Goal: Information Seeking & Learning: Find specific fact

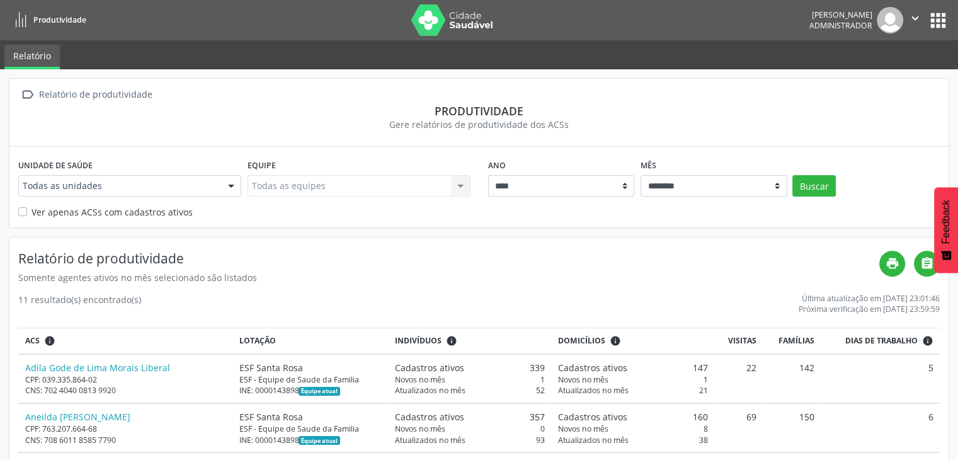
click at [940, 21] on button "apps" at bounding box center [938, 20] width 22 height 22
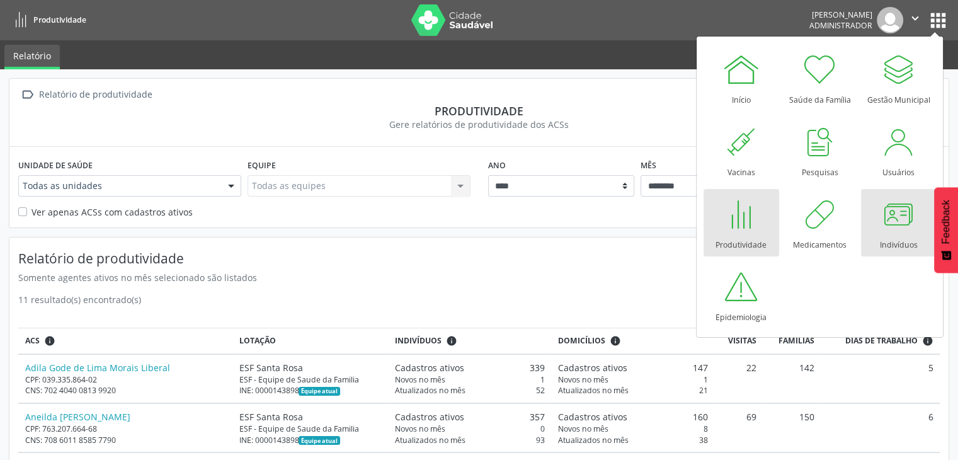
click at [882, 234] on div "Indivíduos" at bounding box center [899, 241] width 38 height 17
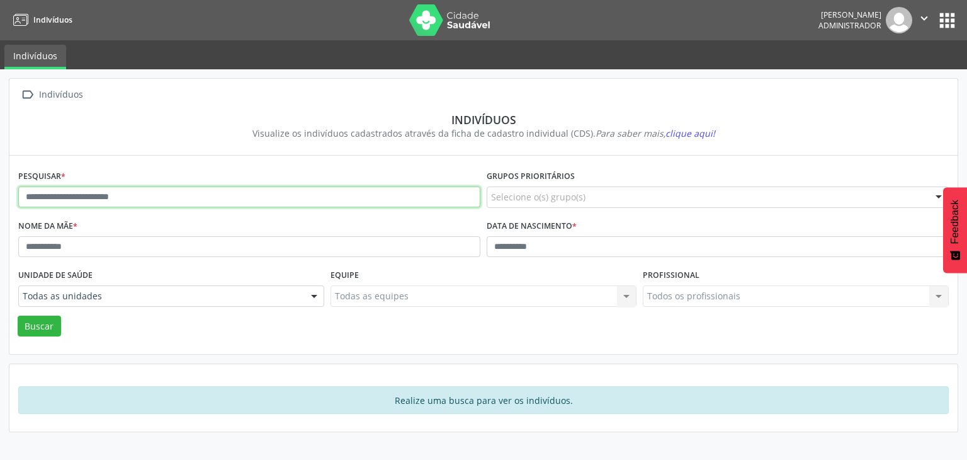
click at [186, 197] on input "text" at bounding box center [249, 196] width 462 height 21
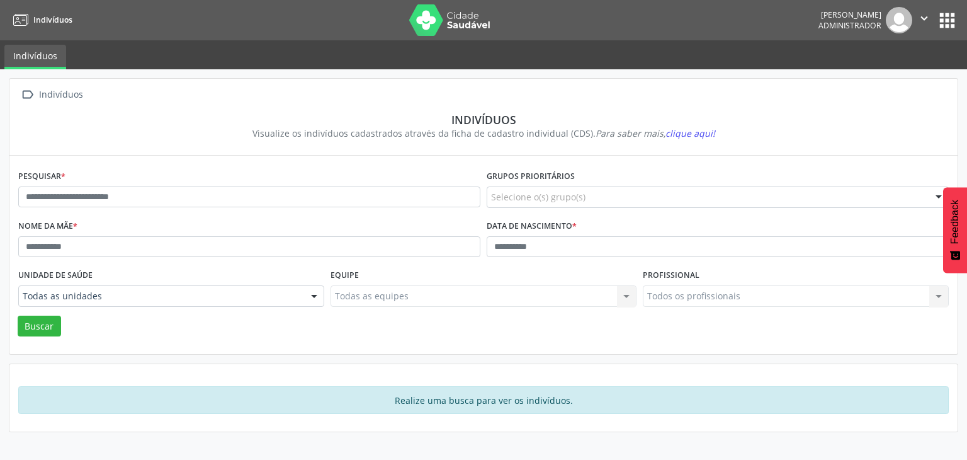
click at [418, 220] on div "Nome da mãe *" at bounding box center [249, 241] width 469 height 49
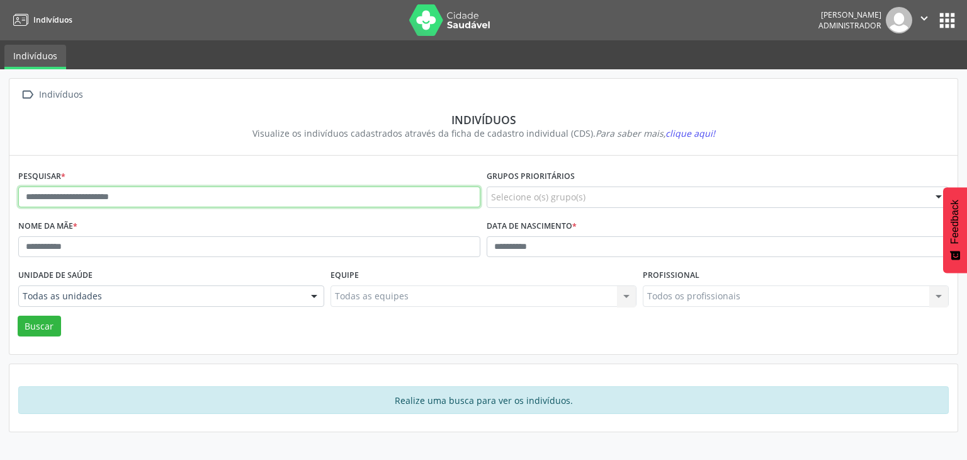
click at [152, 196] on input "text" at bounding box center [249, 196] width 462 height 21
type input "*****"
click at [18, 315] on button "Buscar" at bounding box center [39, 325] width 43 height 21
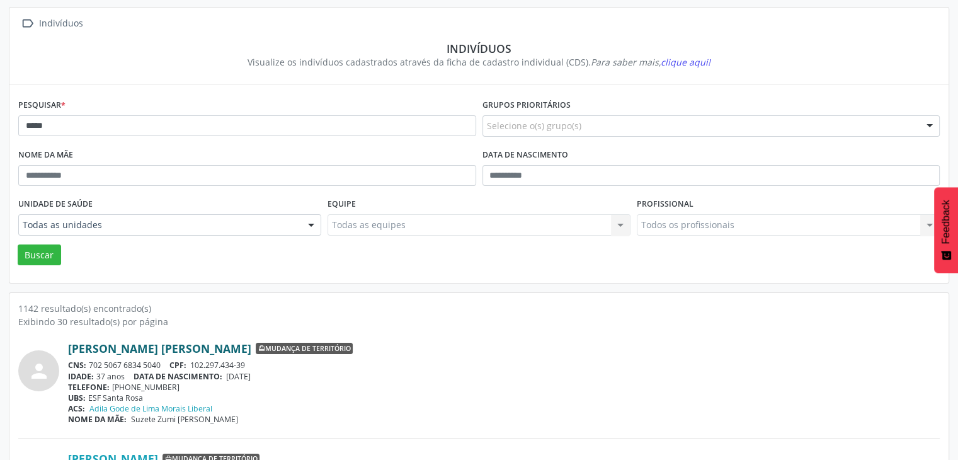
scroll to position [126, 0]
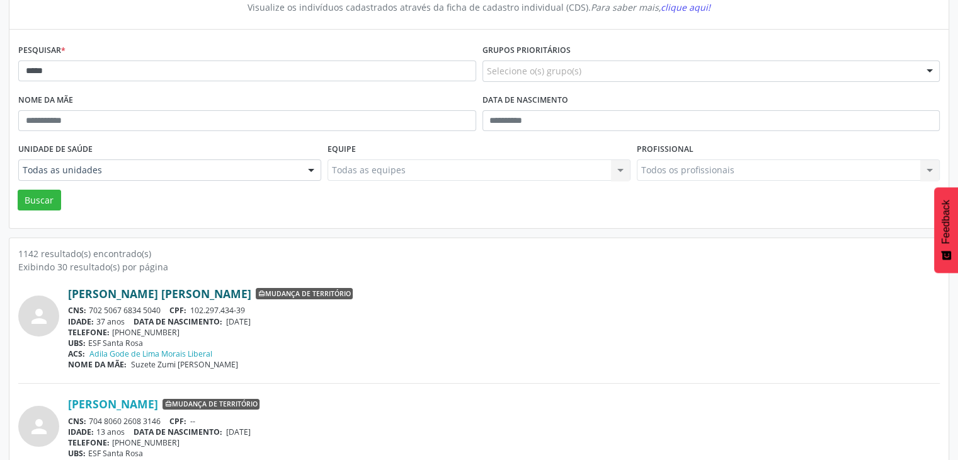
click at [136, 295] on link "[PERSON_NAME] [PERSON_NAME]" at bounding box center [159, 294] width 183 height 14
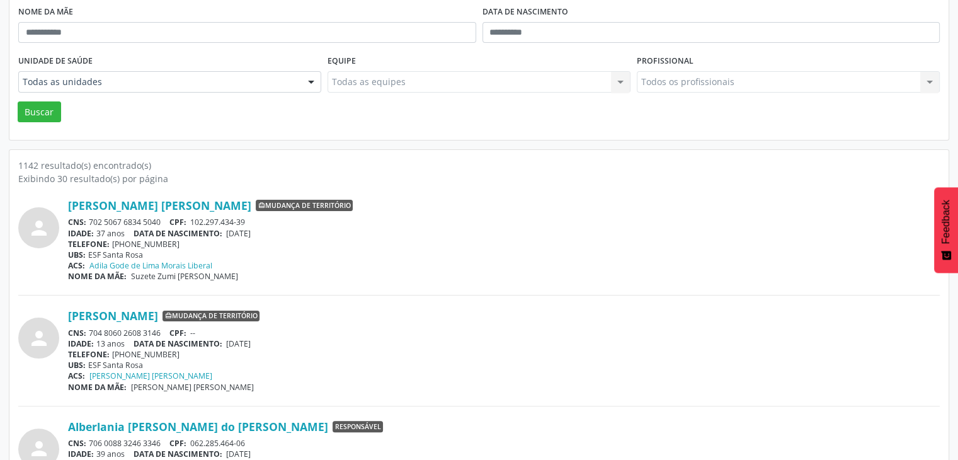
scroll to position [378, 0]
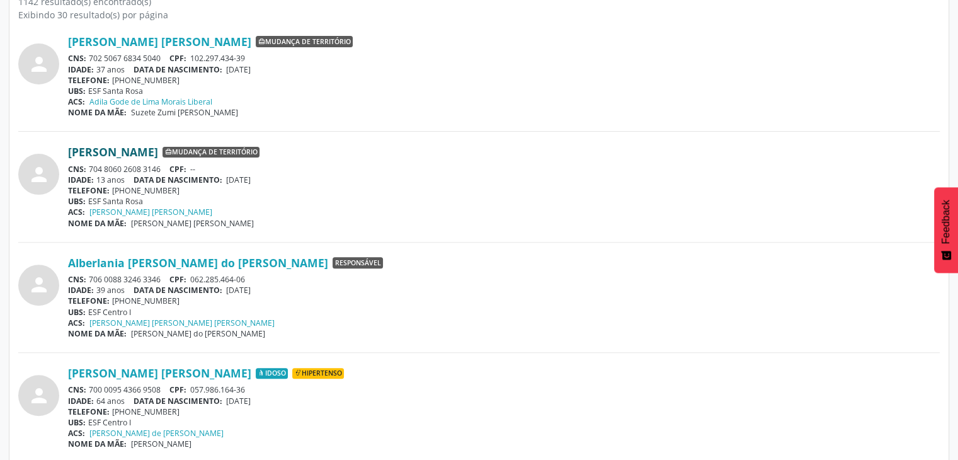
click at [116, 149] on link "[PERSON_NAME]" at bounding box center [113, 152] width 90 height 14
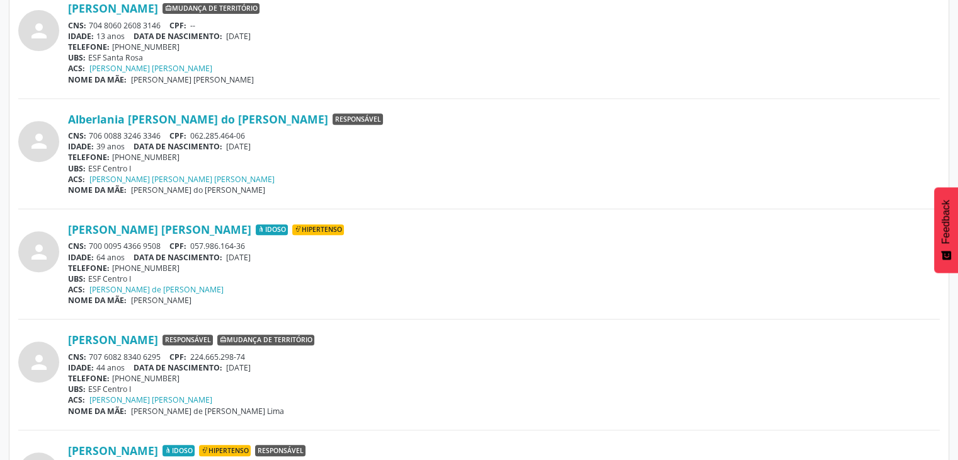
scroll to position [693, 0]
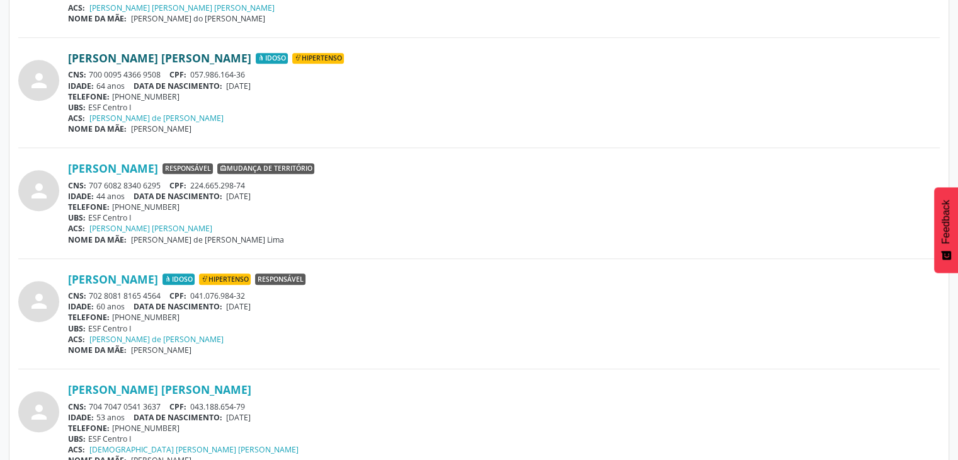
click at [146, 51] on link "[PERSON_NAME] [PERSON_NAME]" at bounding box center [159, 58] width 183 height 14
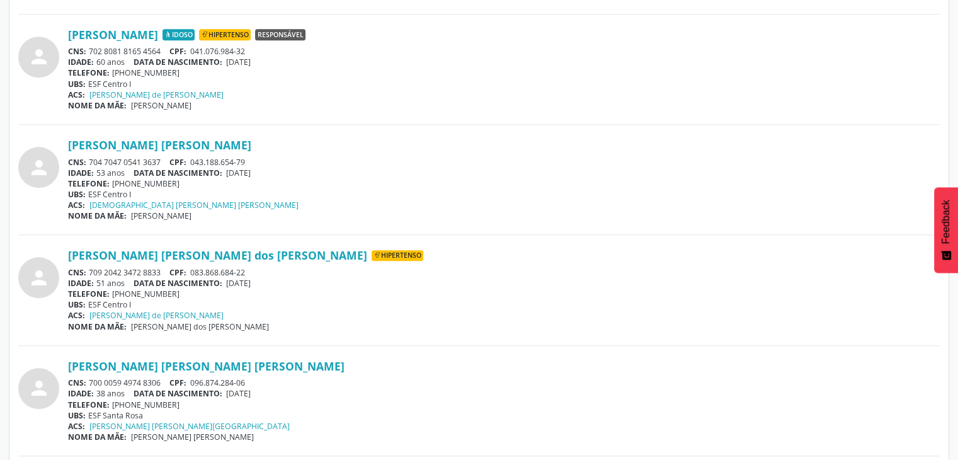
scroll to position [945, 0]
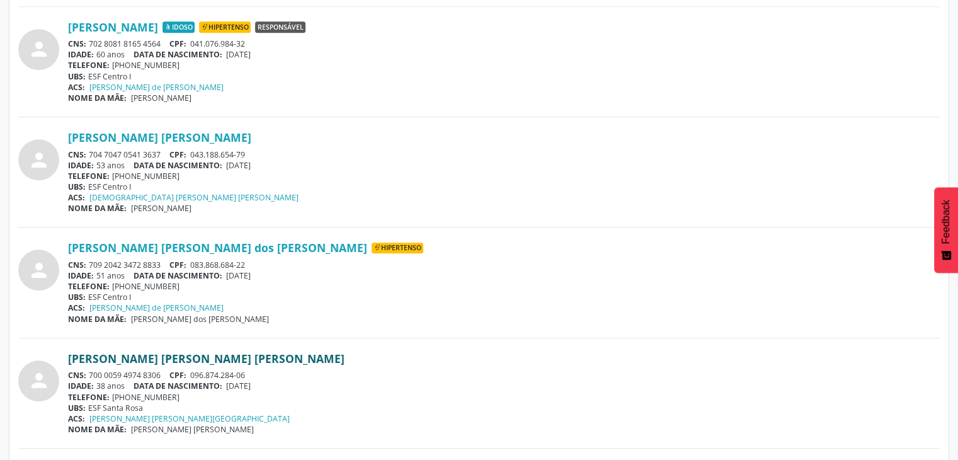
click at [130, 357] on link "[PERSON_NAME] [PERSON_NAME] [PERSON_NAME]" at bounding box center [206, 358] width 276 height 14
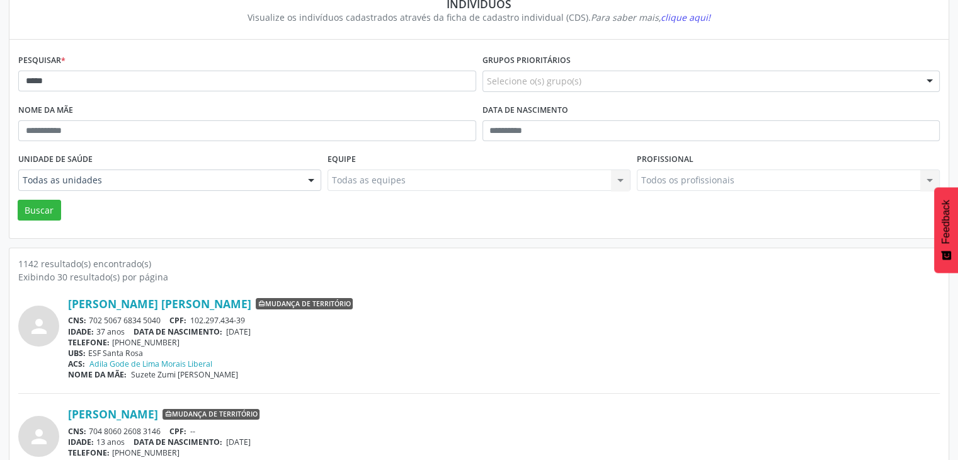
scroll to position [0, 0]
